Goal: Transaction & Acquisition: Purchase product/service

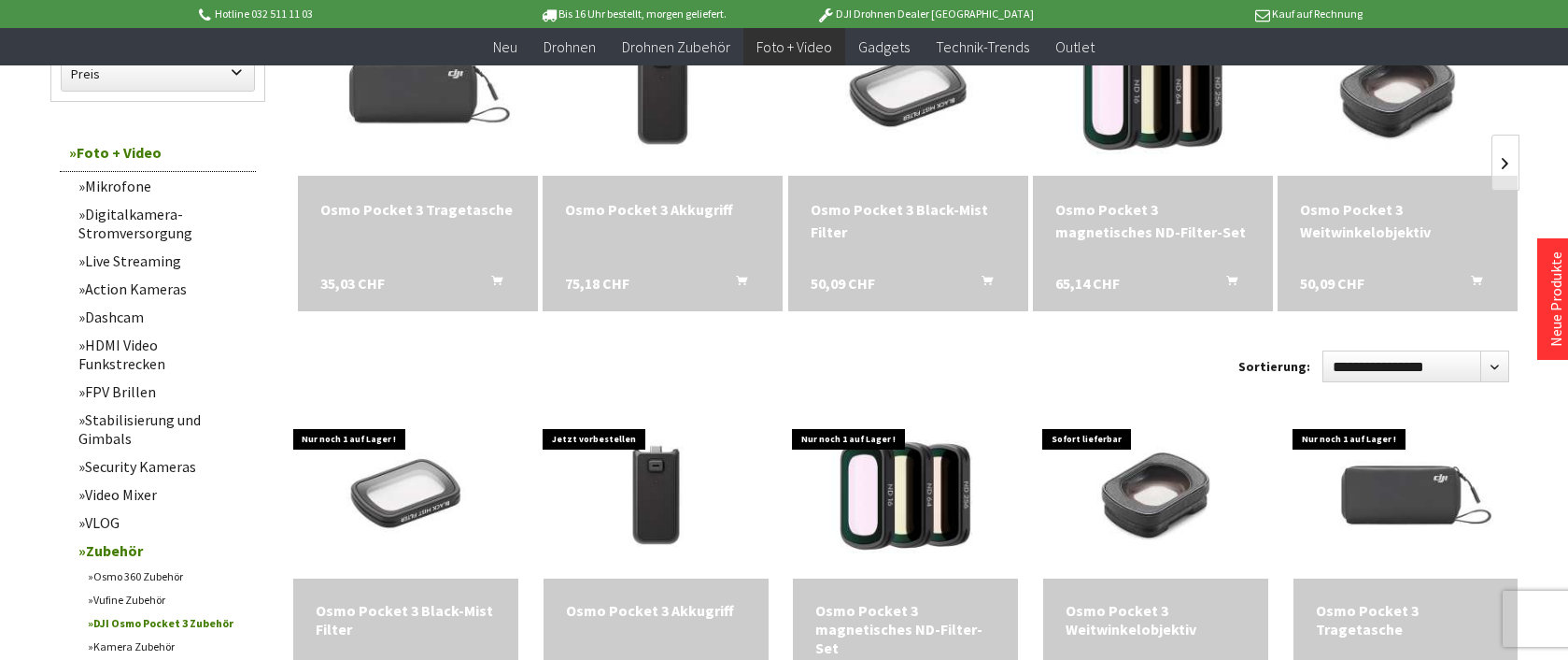
scroll to position [330, 0]
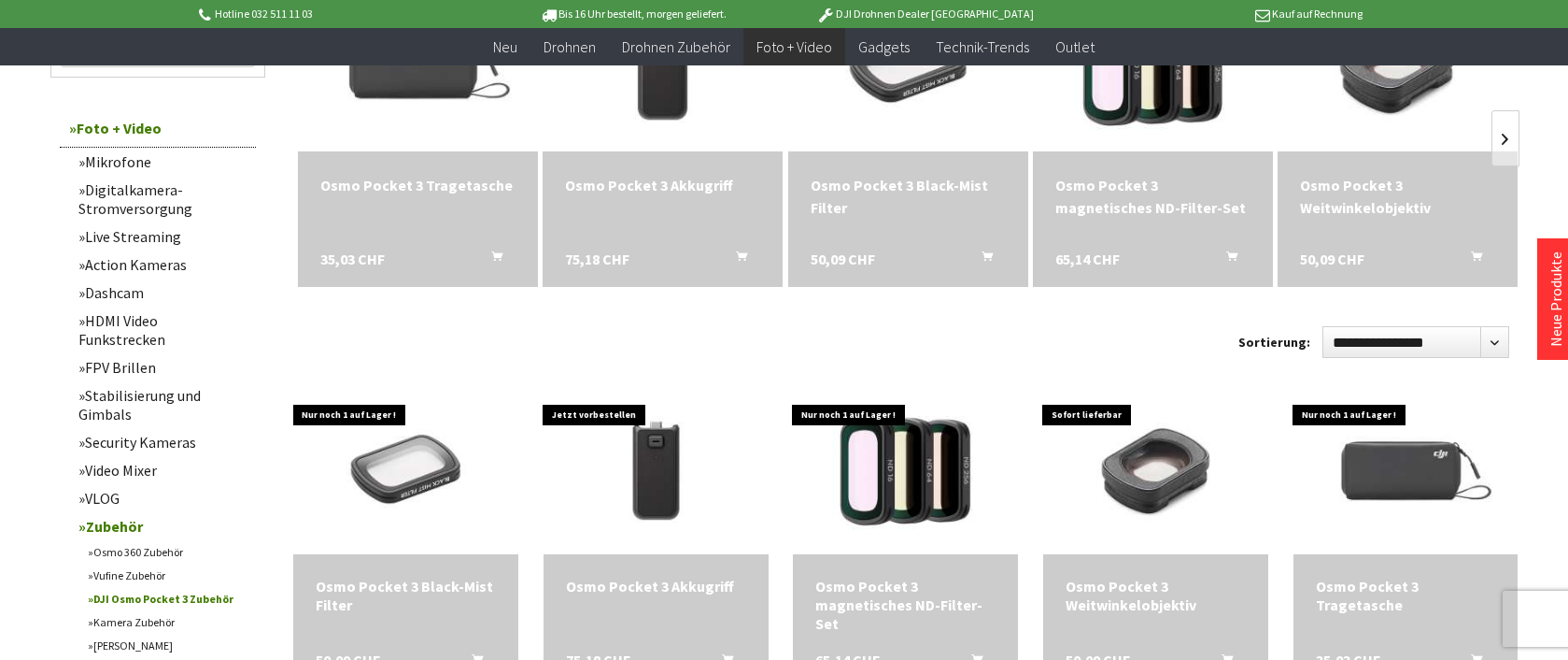
click at [199, 587] on link "DJI Osmo Pocket 3 Zubehör" at bounding box center [167, 599] width 177 height 23
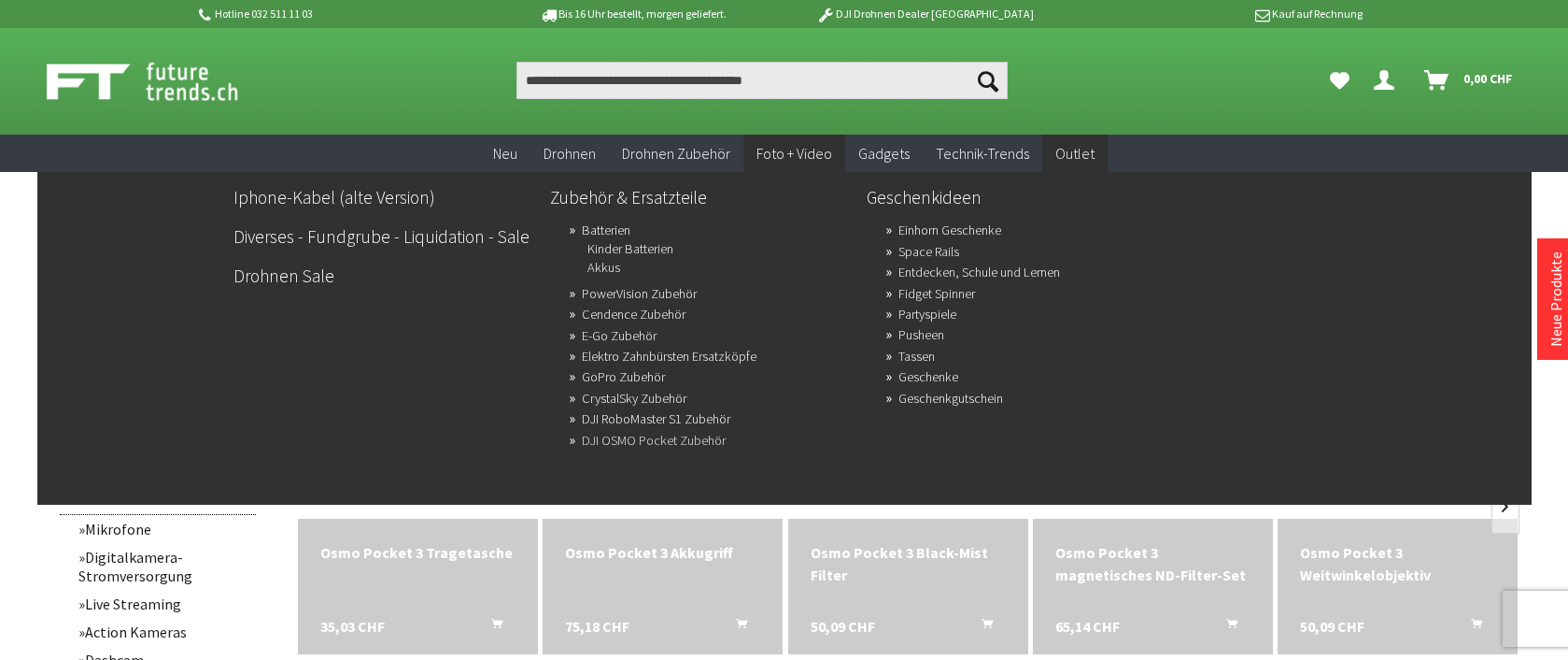
click at [695, 445] on link "DJI OSMO Pocket Zubehör" at bounding box center [654, 440] width 144 height 26
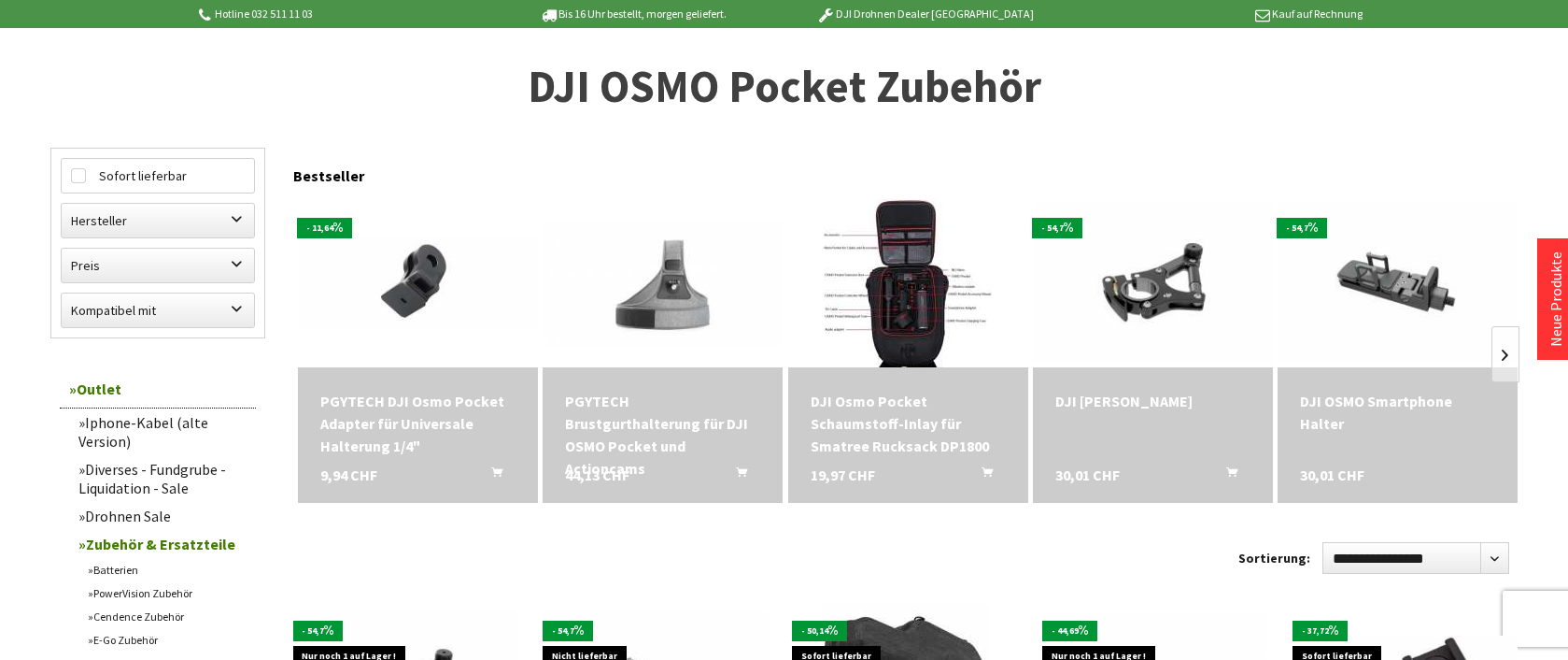
scroll to position [344, 0]
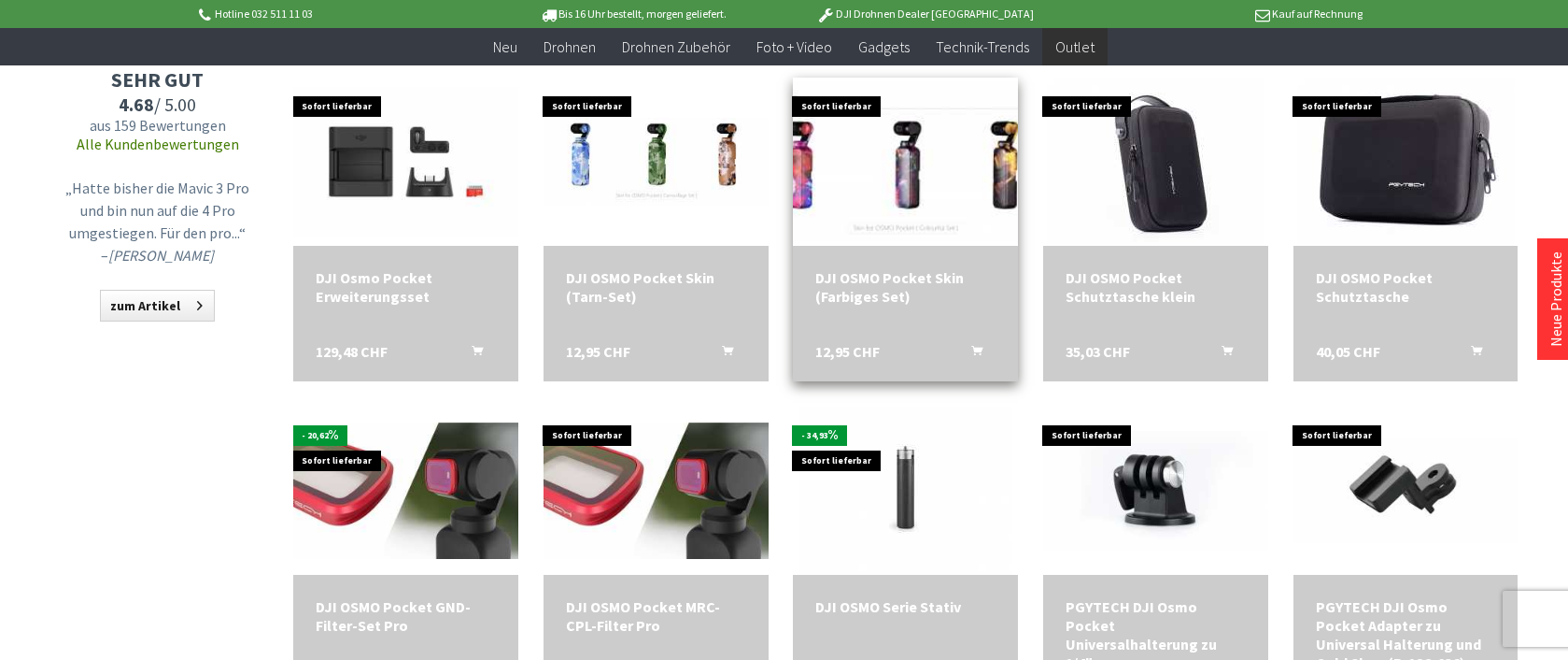
scroll to position [1158, 0]
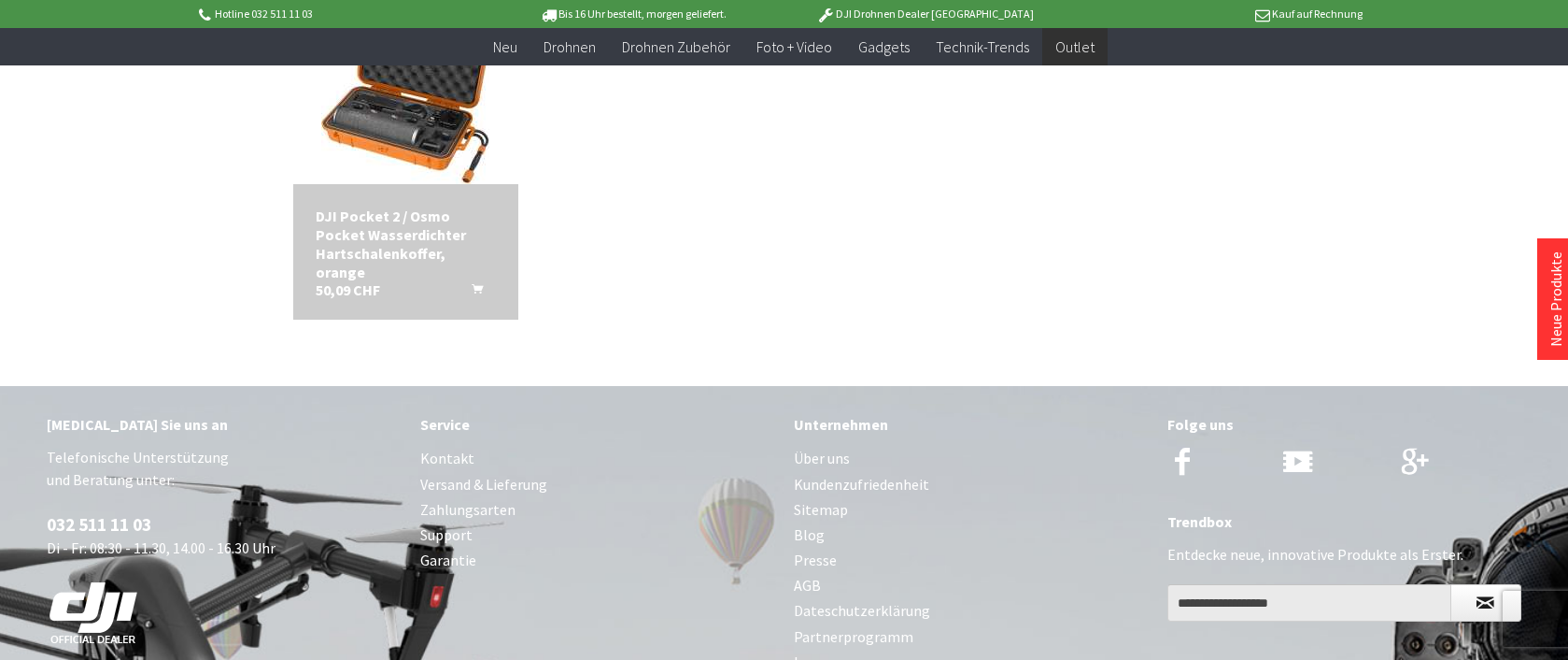
scroll to position [425, 0]
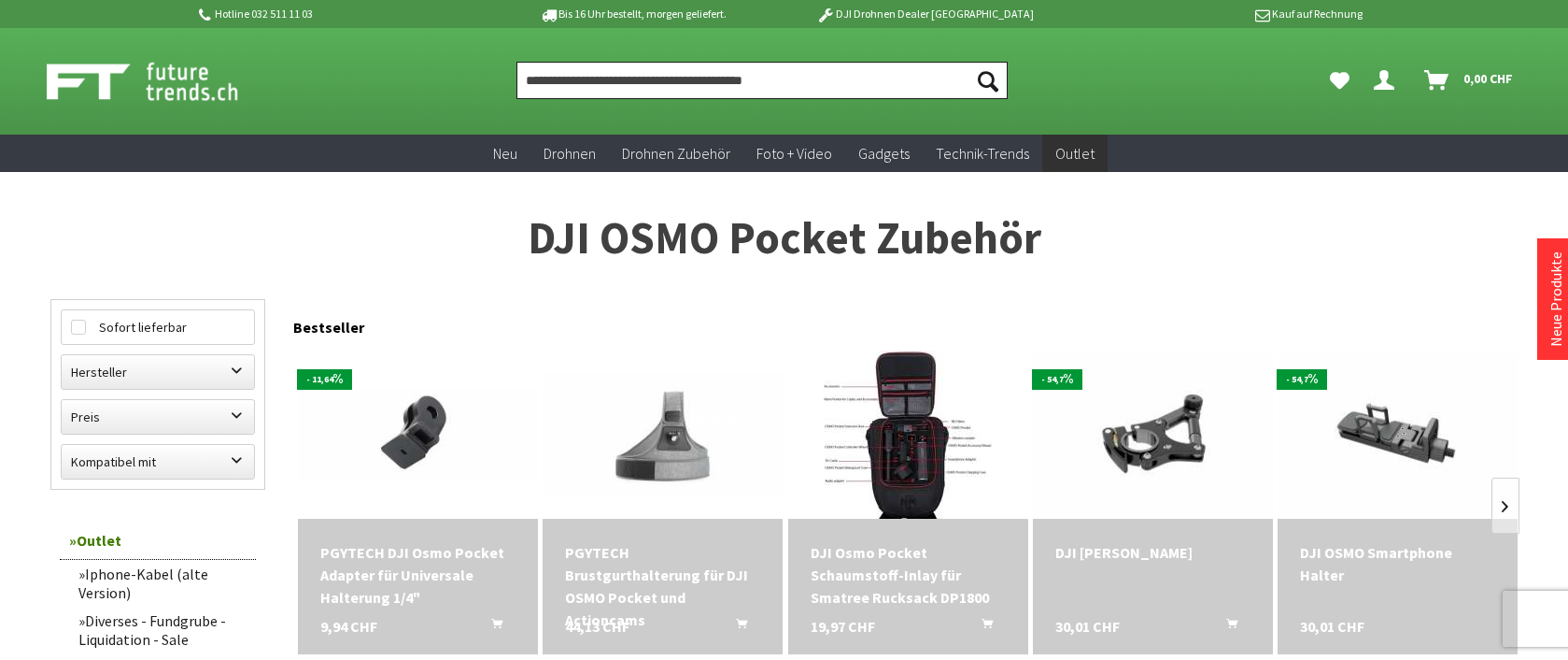
click at [703, 83] on input "Produkt, Marke, Kategorie, EAN, Artikelnummer…" at bounding box center [762, 80] width 491 height 37
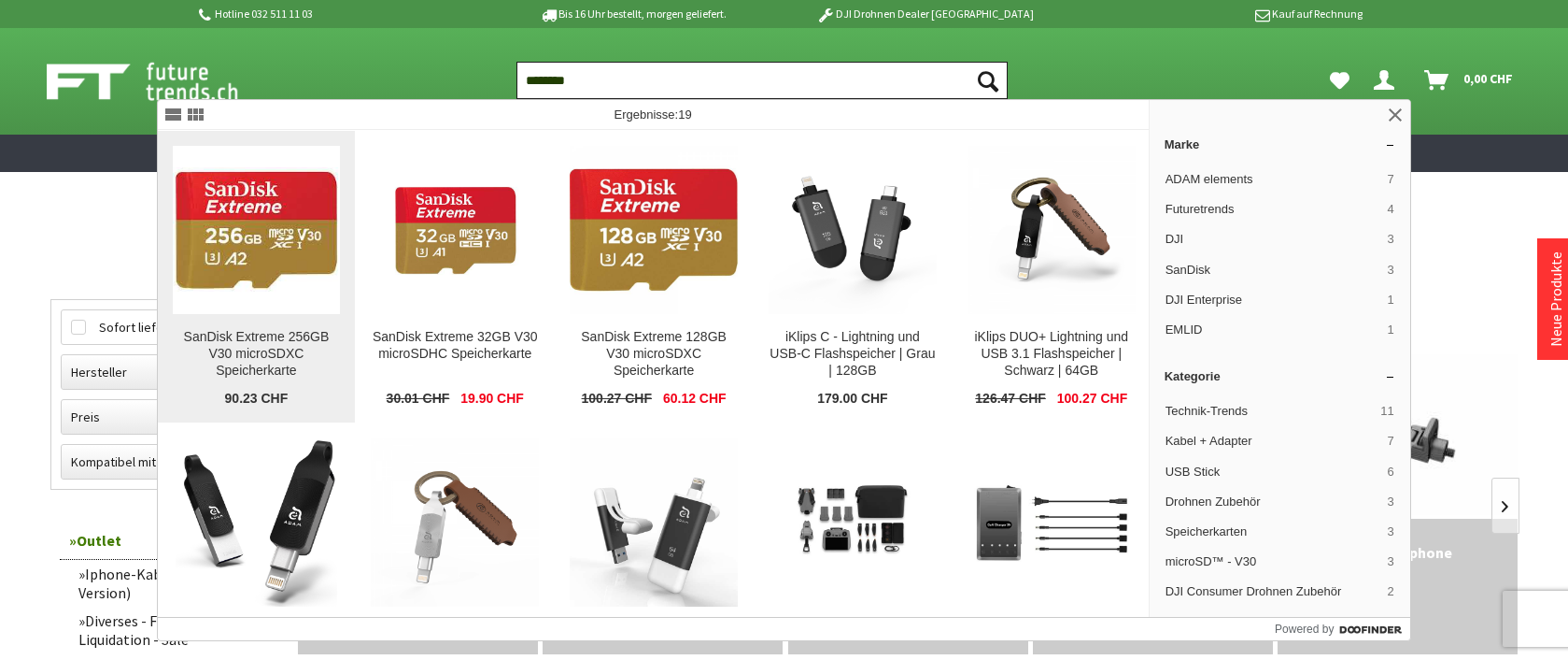
type input "********"
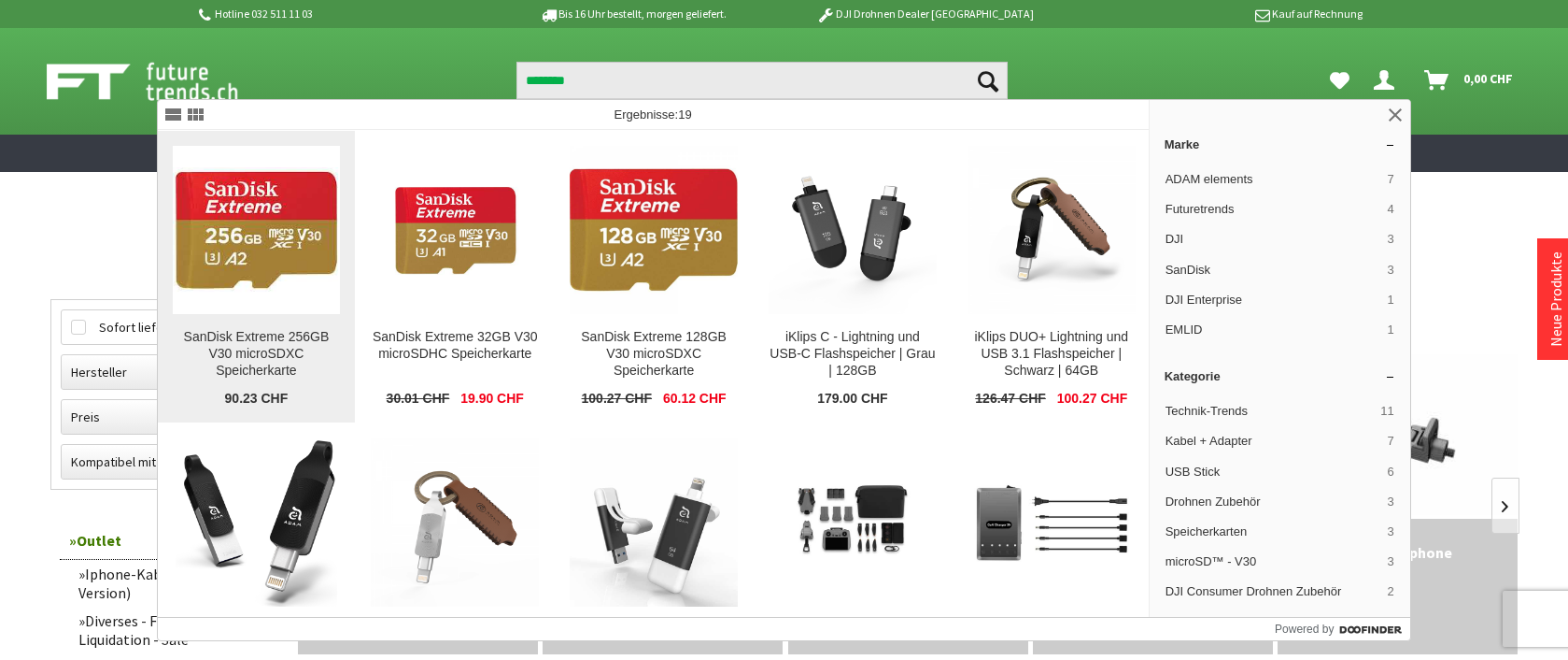
click at [296, 305] on figure at bounding box center [256, 229] width 168 height 168
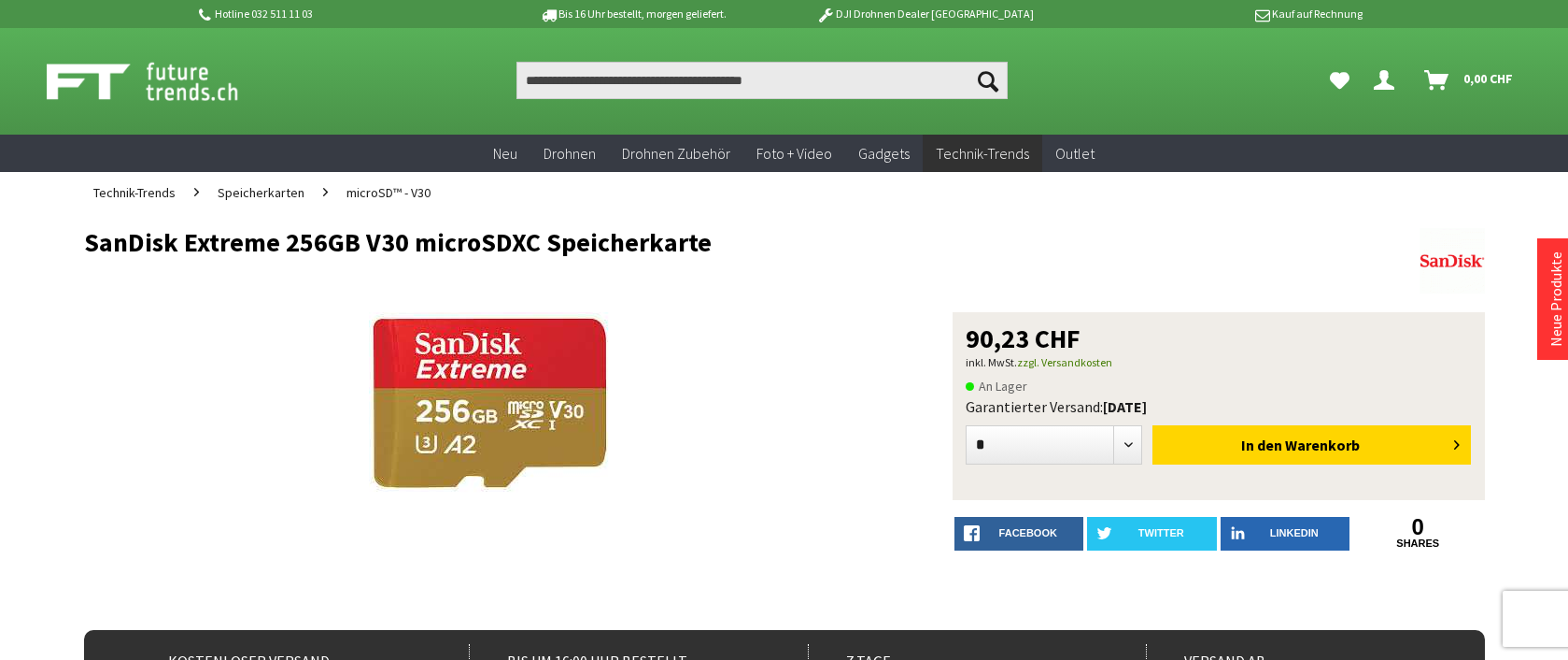
drag, startPoint x: 86, startPoint y: 237, endPoint x: 700, endPoint y: 244, distance: 614.0
click at [705, 246] on h1 "SanDisk Extreme 256GB V30 microSDXC Speicherkarte" at bounding box center [644, 242] width 1121 height 28
copy h1 "SanDisk Extreme 256GB V30 microSDXC Speicherkarte"
